Goal: Find specific page/section: Find specific page/section

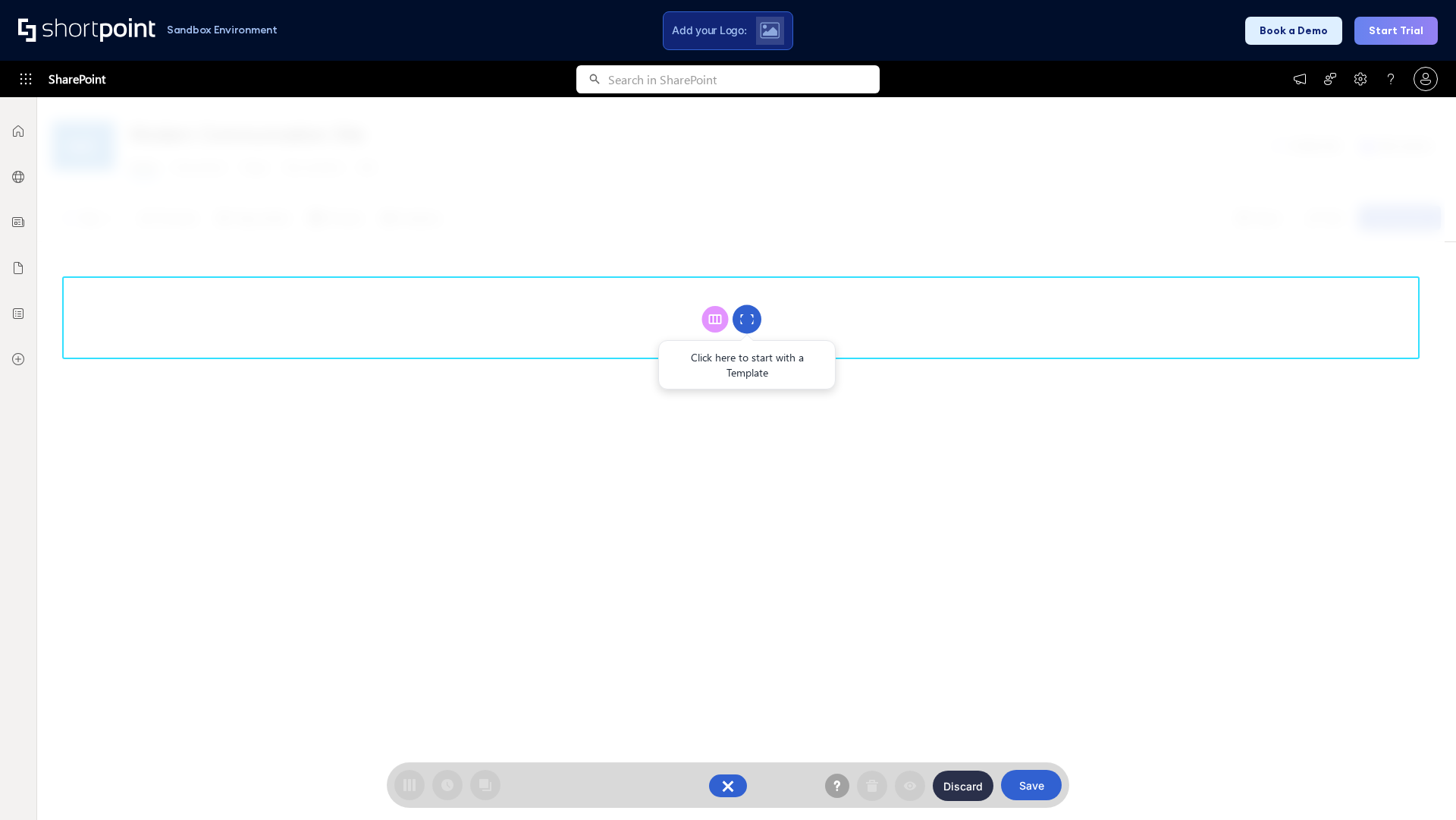
click at [747, 318] on circle at bounding box center [747, 319] width 29 height 29
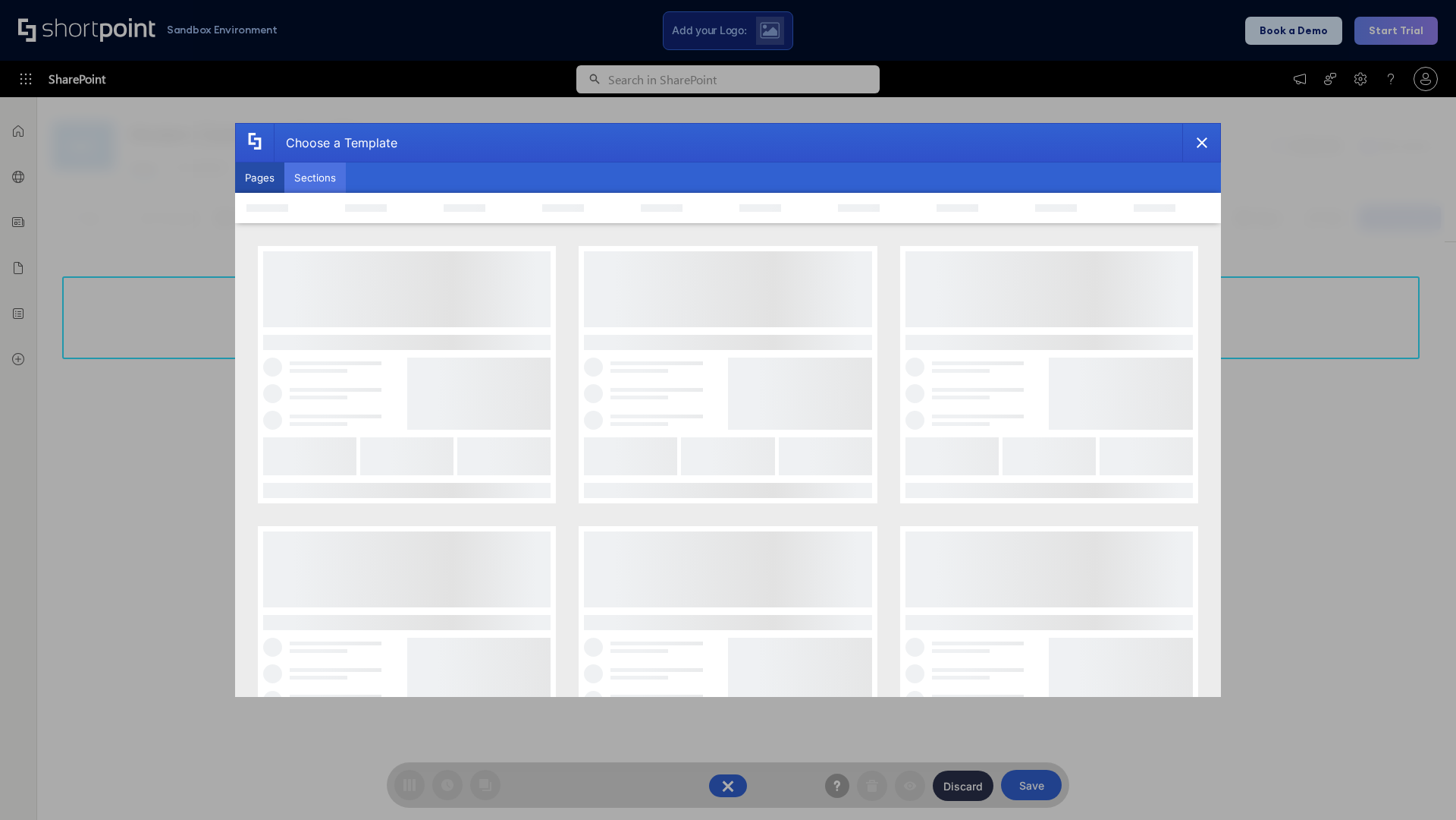
click at [314, 178] on button "Sections" at bounding box center [314, 178] width 61 height 30
type input "Events"
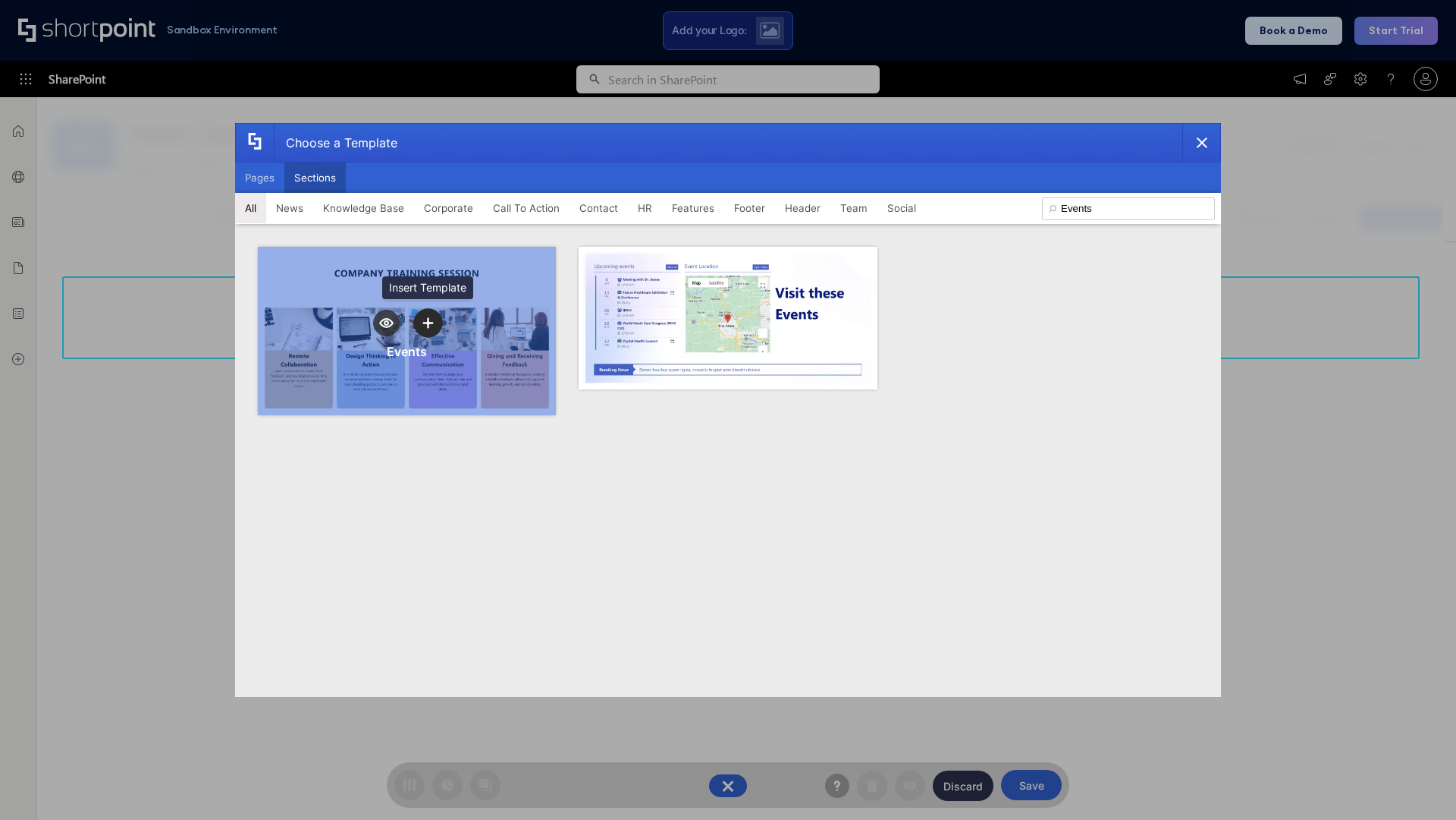
click at [428, 322] on icon "template selector" at bounding box center [427, 323] width 10 height 10
